Goal: Information Seeking & Learning: Understand process/instructions

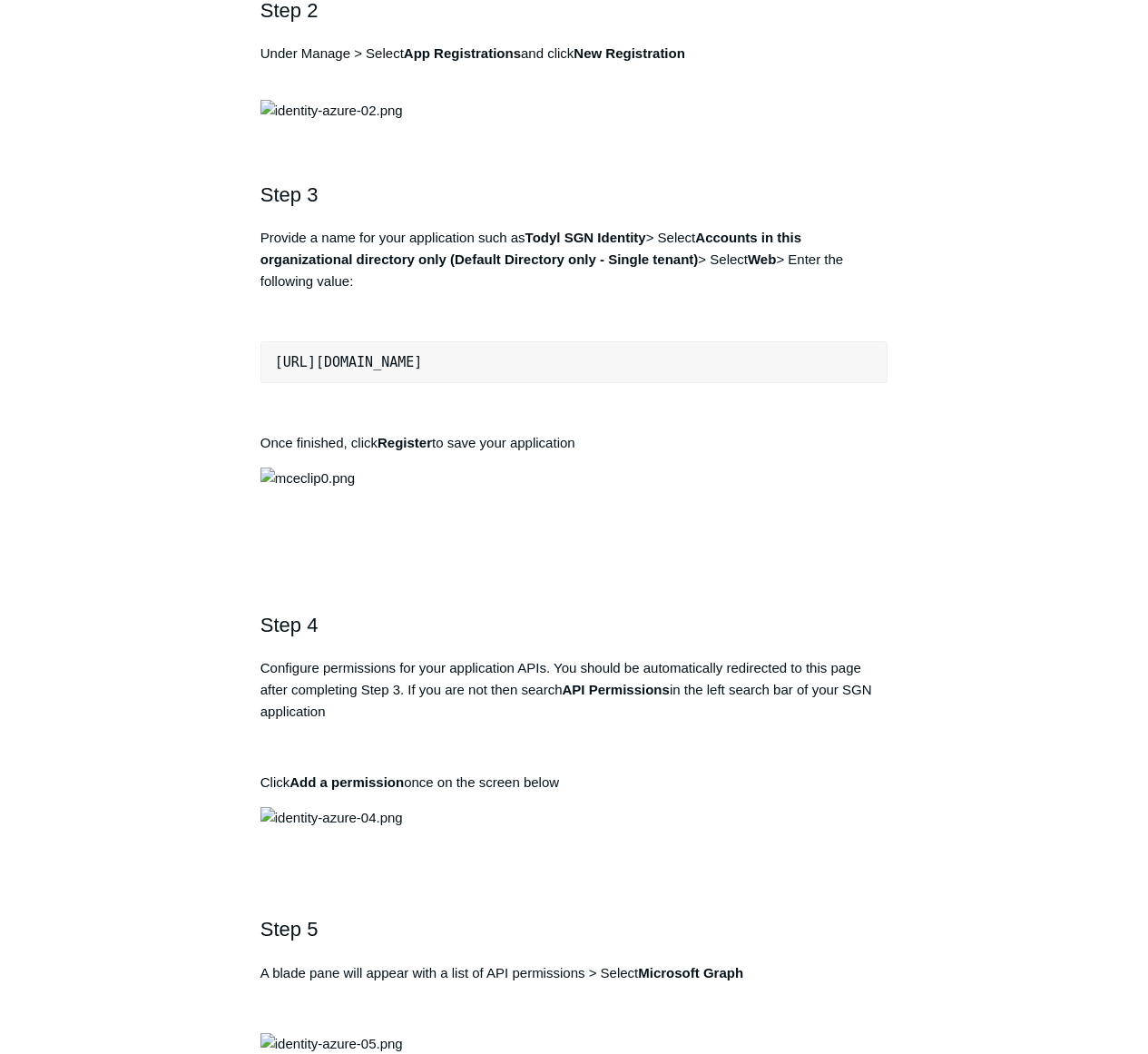
scroll to position [1180, 0]
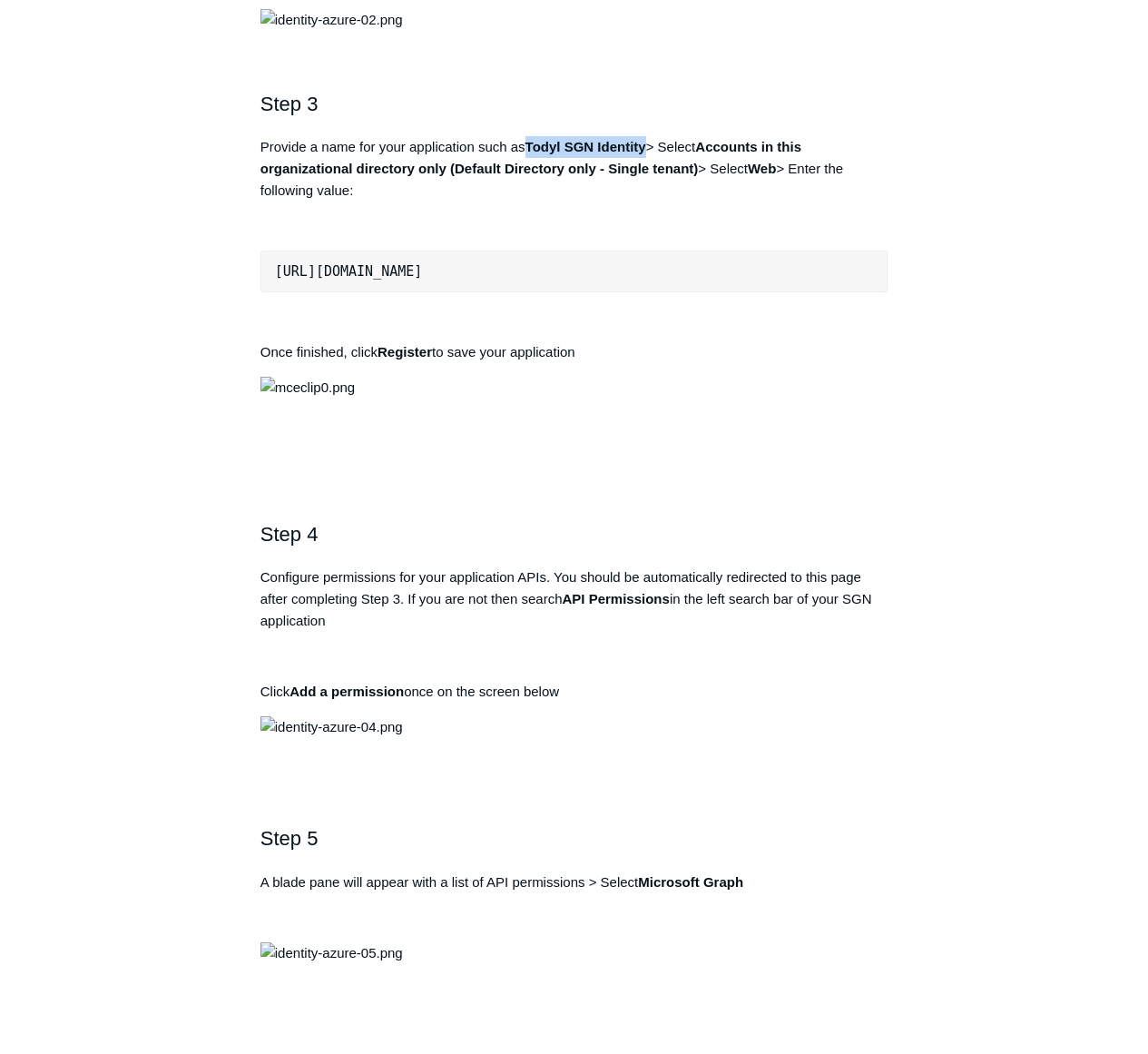
drag, startPoint x: 650, startPoint y: 730, endPoint x: 532, endPoint y: 735, distance: 118.1
click at [532, 202] on p "Provide a name for your application such as [PERSON_NAME] Identity > Select Acc…" at bounding box center [574, 169] width 627 height 65
copy strong "Todyl SGN Identity"
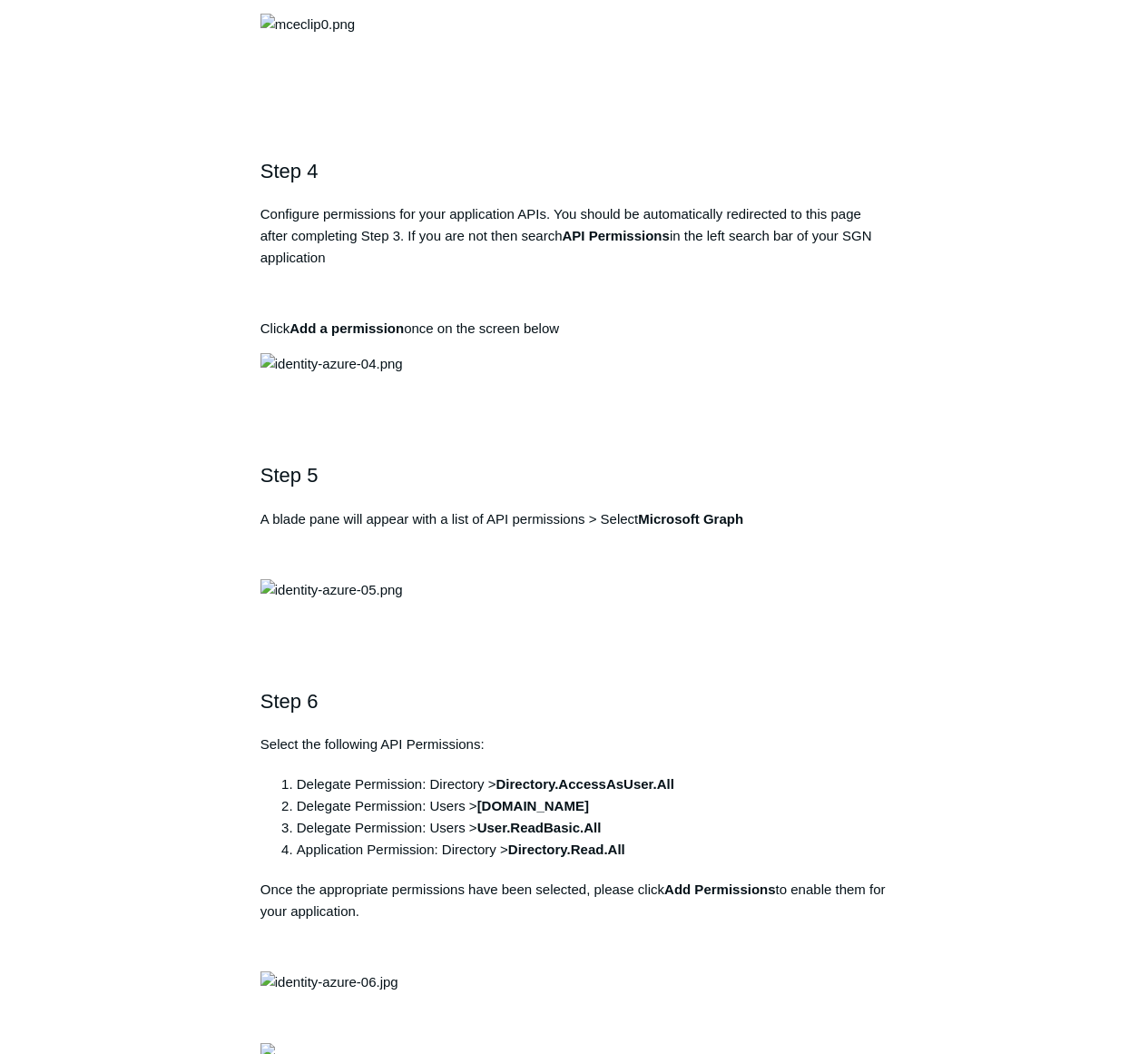
drag, startPoint x: 523, startPoint y: 491, endPoint x: 171, endPoint y: 488, distance: 352.0
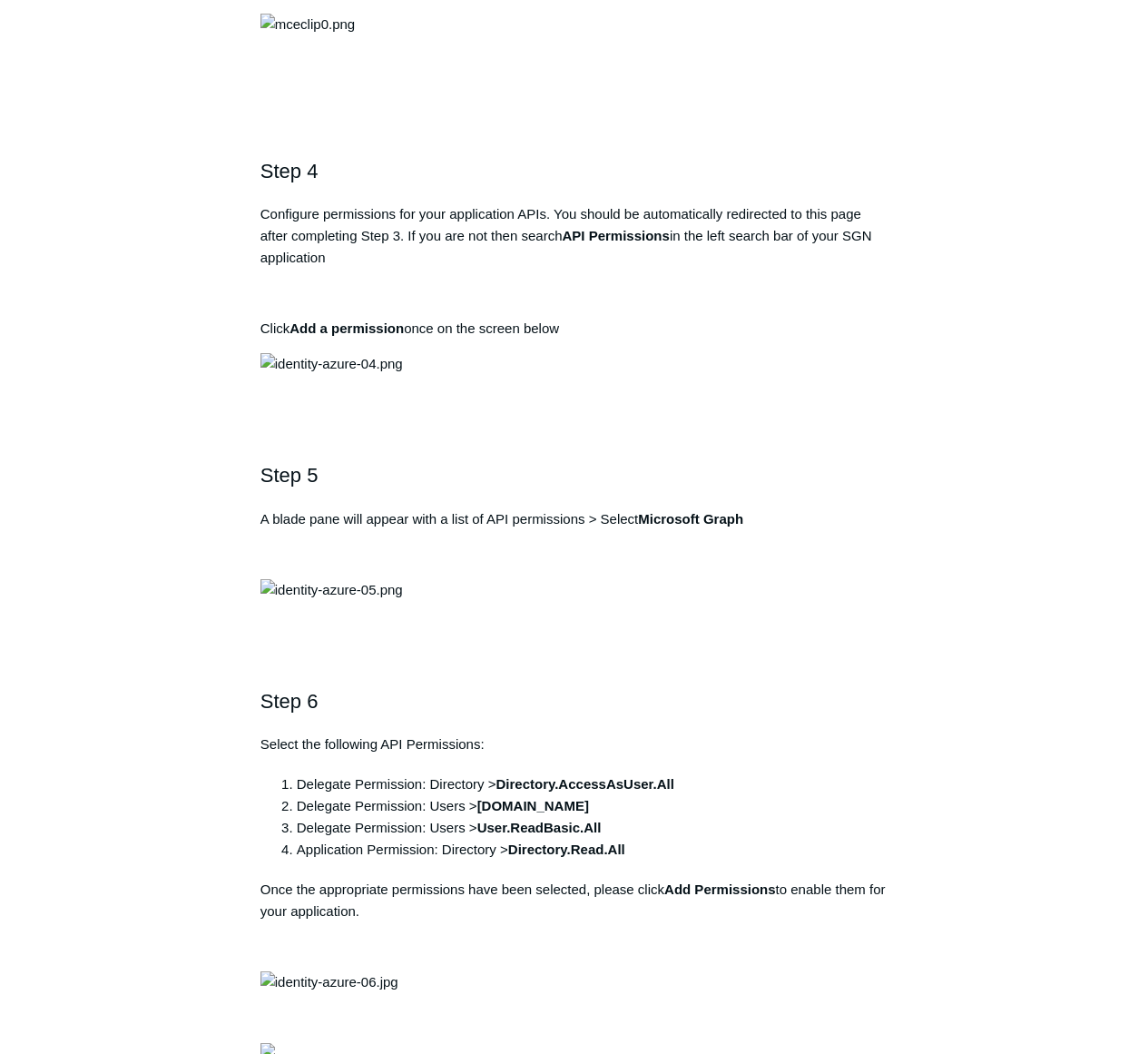
copy div "[URL][DOMAIN_NAME]"
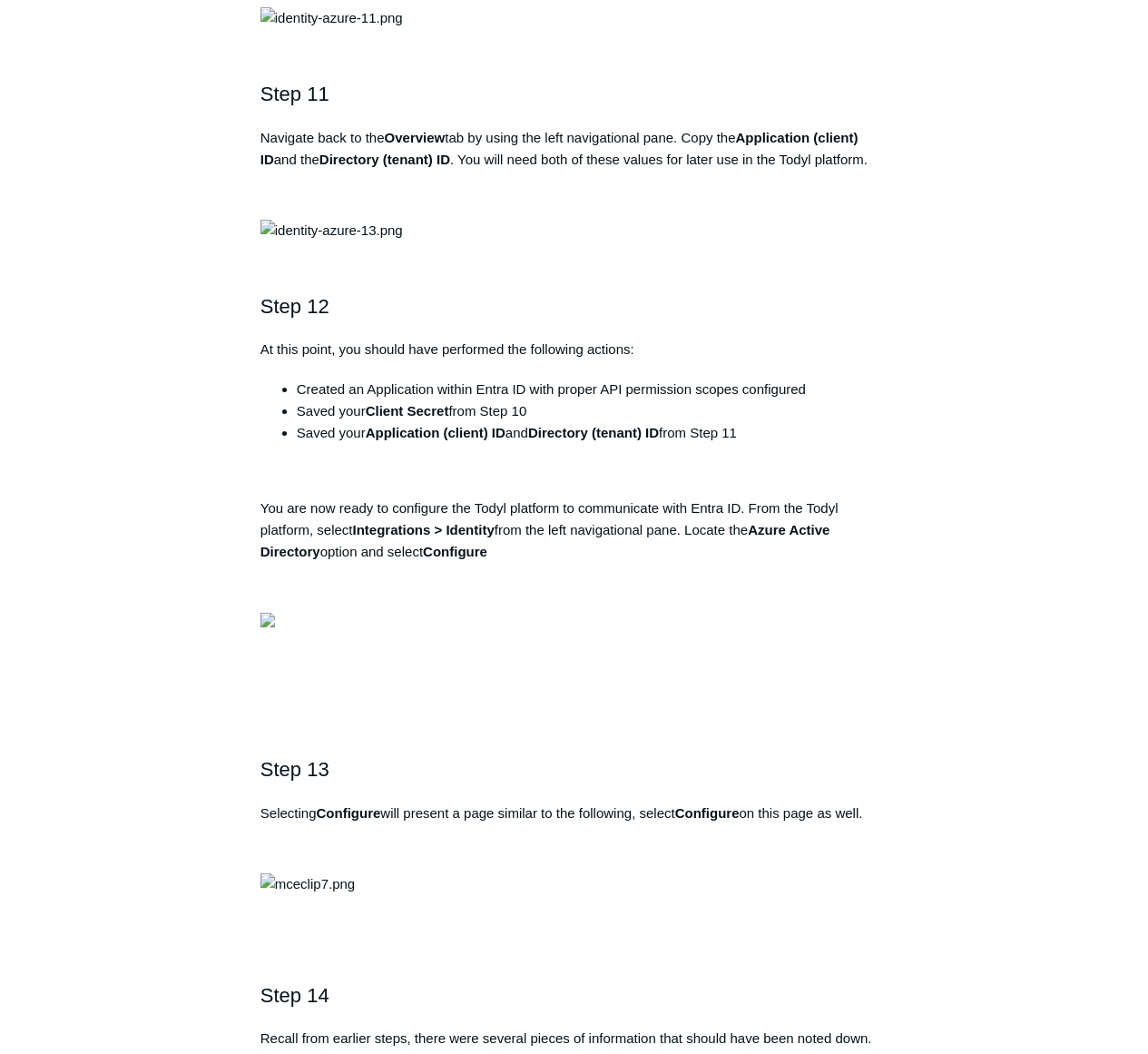
scroll to position [4357, 0]
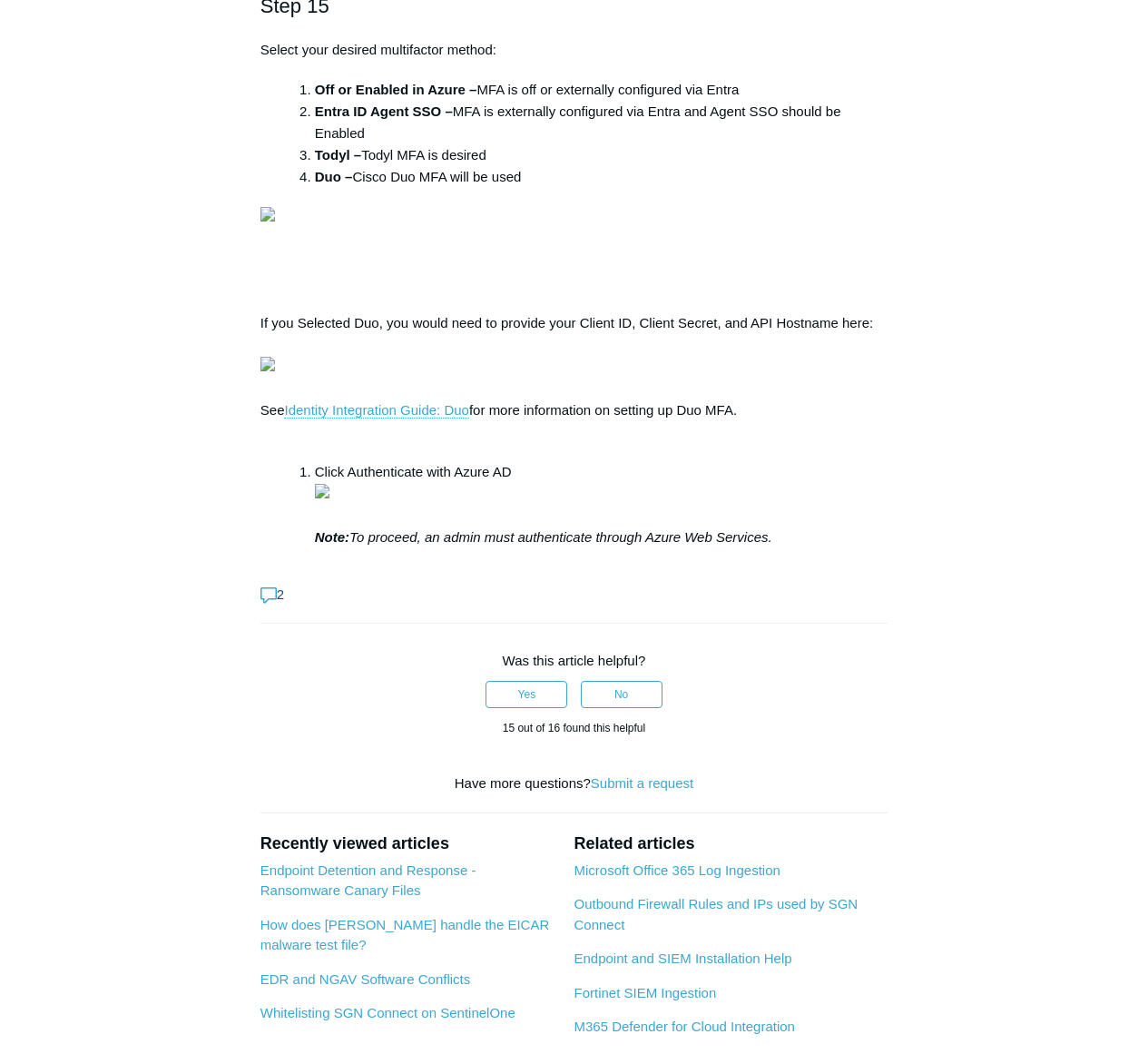
scroll to position [6082, 0]
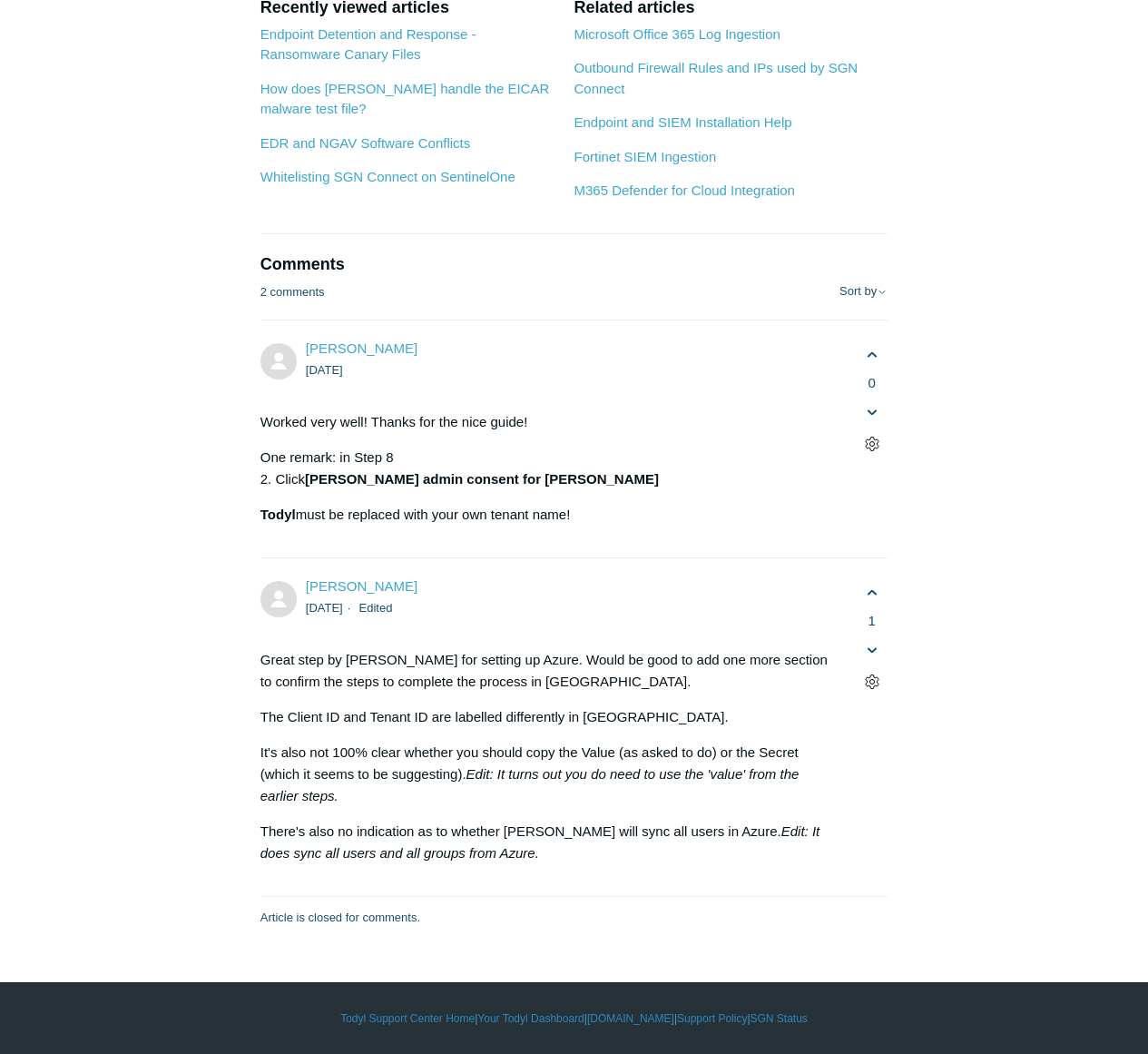
scroll to position [7806, 0]
drag, startPoint x: 619, startPoint y: 663, endPoint x: 938, endPoint y: 604, distance: 324.4
drag, startPoint x: 367, startPoint y: 456, endPoint x: 814, endPoint y: 506, distance: 449.8
